Goal: Transaction & Acquisition: Purchase product/service

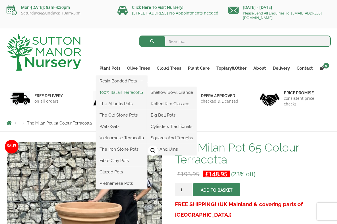
click at [121, 91] on link "100% Italian Terracotta" at bounding box center [121, 92] width 51 height 9
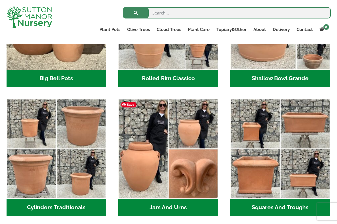
scroll to position [270, 0]
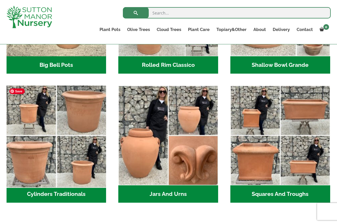
click at [67, 164] on img "Visit product category Cylinders Traditionals" at bounding box center [56, 135] width 105 height 105
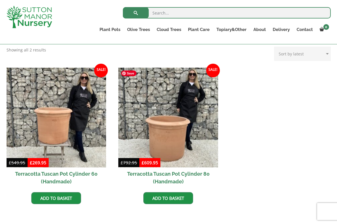
scroll to position [238, 0]
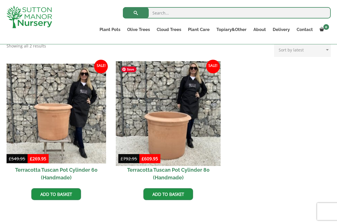
click at [172, 129] on img at bounding box center [168, 113] width 105 height 105
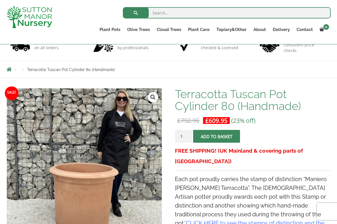
scroll to position [43, 0]
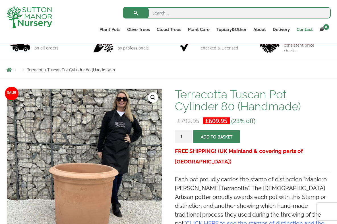
click at [303, 33] on link "Contact" at bounding box center [304, 30] width 23 height 8
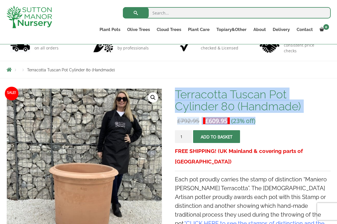
drag, startPoint x: 258, startPoint y: 122, endPoint x: 178, endPoint y: 93, distance: 85.6
click at [178, 93] on div "Terracotta Tuscan Pot Cylinder 80 (Handmade) £ 792.95 Original price was: £792.…" at bounding box center [253, 182] width 156 height 186
click at [176, 95] on h1 "Terracotta Tuscan Pot Cylinder 80 (Handmade)" at bounding box center [253, 101] width 156 height 24
drag, startPoint x: 176, startPoint y: 95, endPoint x: 262, endPoint y: 118, distance: 89.4
click at [262, 118] on div "Terracotta Tuscan Pot Cylinder 80 (Handmade) £ 792.95 Original price was: £792.…" at bounding box center [253, 182] width 156 height 186
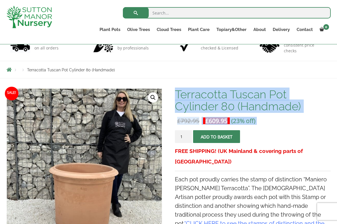
click at [252, 122] on span "(23% off)" at bounding box center [243, 121] width 24 height 8
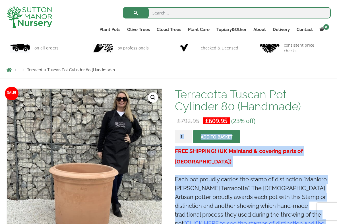
drag, startPoint x: 261, startPoint y: 120, endPoint x: 174, endPoint y: 98, distance: 90.0
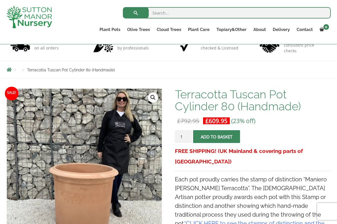
click at [178, 96] on h1 "Terracotta Tuscan Pot Cylinder 80 (Handmade)" at bounding box center [253, 101] width 156 height 24
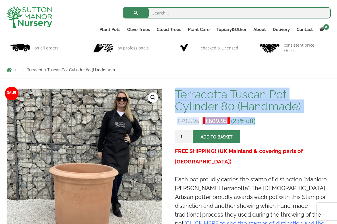
drag, startPoint x: 177, startPoint y: 94, endPoint x: 255, endPoint y: 121, distance: 82.6
click at [255, 121] on div "Terracotta Tuscan Pot Cylinder 80 (Handmade) £ 792.95 Original price was: £792.…" at bounding box center [253, 182] width 156 height 186
click at [255, 121] on span "(23% off)" at bounding box center [243, 121] width 24 height 8
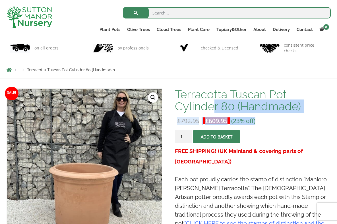
drag, startPoint x: 256, startPoint y: 121, endPoint x: 214, endPoint y: 106, distance: 44.6
click at [214, 106] on div "Terracotta Tuscan Pot Cylinder 80 (Handmade) £ 792.95 Original price was: £792.…" at bounding box center [253, 182] width 156 height 186
click at [214, 106] on h1 "Terracotta Tuscan Pot Cylinder 80 (Handmade)" at bounding box center [253, 101] width 156 height 24
drag, startPoint x: 214, startPoint y: 106, endPoint x: 242, endPoint y: 123, distance: 32.9
click at [242, 123] on div "Terracotta Tuscan Pot Cylinder 80 (Handmade) £ 792.95 Original price was: £792.…" at bounding box center [253, 182] width 156 height 186
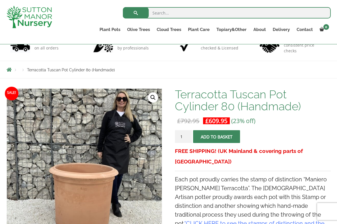
click at [245, 128] on div "Terracotta Tuscan Pot Cylinder 80 (Handmade) £ 792.95 Original price was: £792.…" at bounding box center [253, 182] width 156 height 186
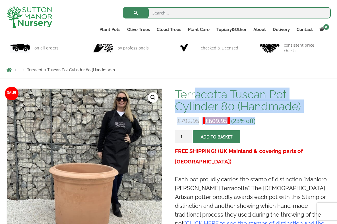
drag, startPoint x: 261, startPoint y: 120, endPoint x: 195, endPoint y: 94, distance: 71.5
click at [195, 94] on div "Terracotta Tuscan Pot Cylinder 80 (Handmade) £ 792.95 Original price was: £792.…" at bounding box center [253, 182] width 156 height 186
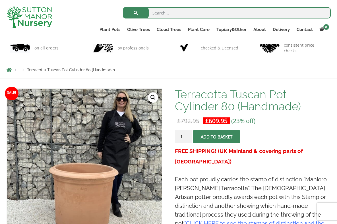
click at [244, 142] on form "Terracotta Tuscan Pot Cylinder 80 (Handmade) quantity 1 Add to basket" at bounding box center [253, 138] width 156 height 16
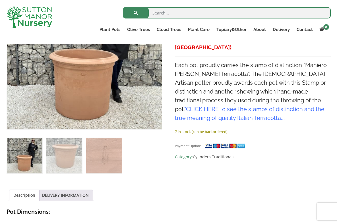
scroll to position [100, 0]
